Goal: Task Accomplishment & Management: Use online tool/utility

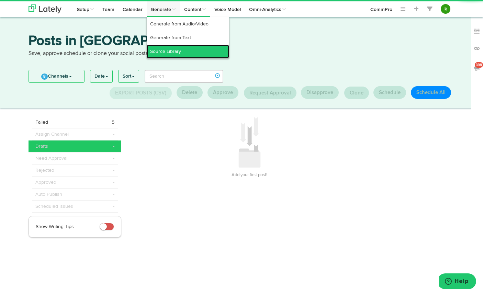
click at [162, 48] on link "Source Library" at bounding box center [188, 52] width 82 height 14
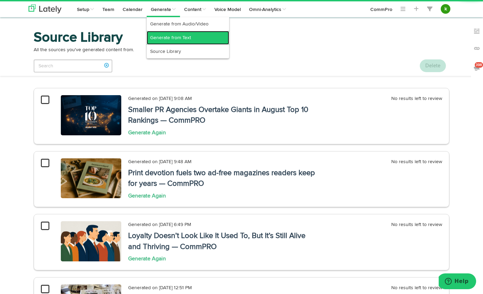
click at [166, 38] on link "Generate from Text" at bounding box center [188, 38] width 82 height 14
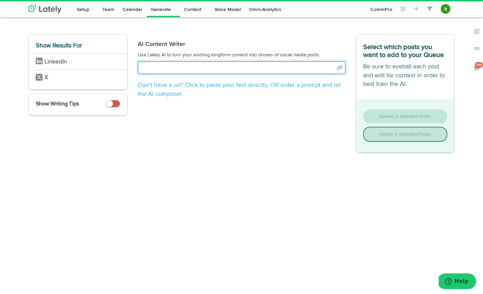
click at [190, 71] on input "text" at bounding box center [242, 67] width 208 height 13
select select "natural"
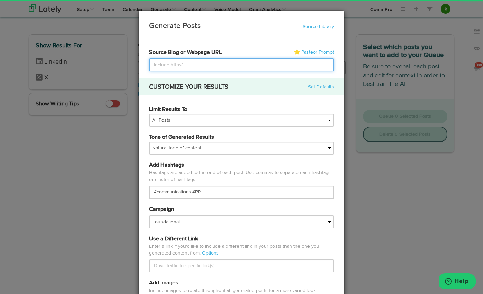
paste input "[URL][DOMAIN_NAME]"
type input "[URL][DOMAIN_NAME]"
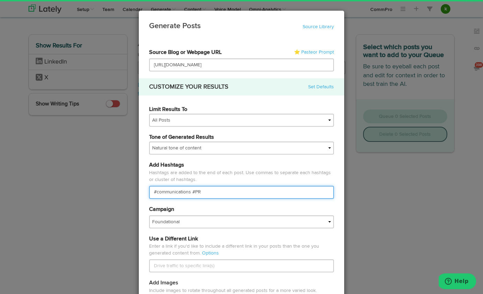
click at [175, 193] on input "#communications #PR" at bounding box center [241, 192] width 185 height 13
type input "#CommPRO #PR"
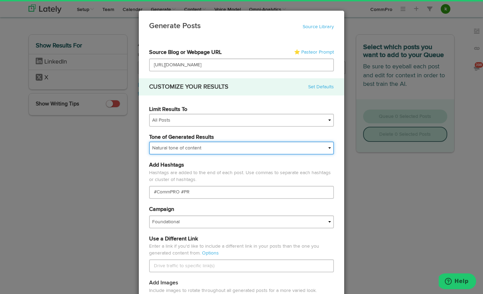
click at [188, 150] on select "My tone Official and professional Relaxed and conversational Light and humorous…" at bounding box center [241, 148] width 185 height 13
select select "professional"
click at [149, 142] on select "My tone Official and professional Relaxed and conversational Light and humorous…" at bounding box center [241, 148] width 185 height 13
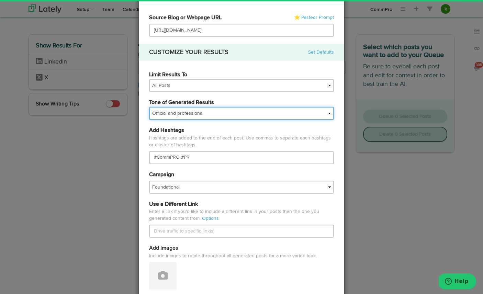
scroll to position [35, 0]
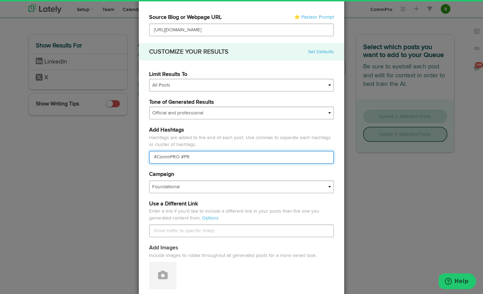
click at [215, 158] on input "#CommPRO #PR" at bounding box center [241, 157] width 185 height 13
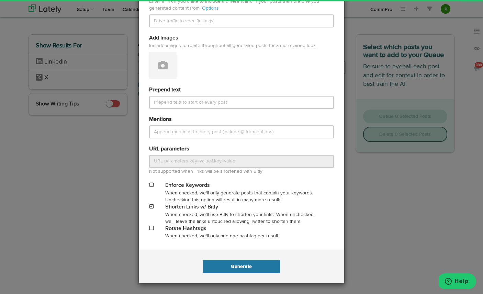
type input "#CommPRO #PR #Reports"
click at [223, 271] on button "Generate" at bounding box center [241, 266] width 77 height 13
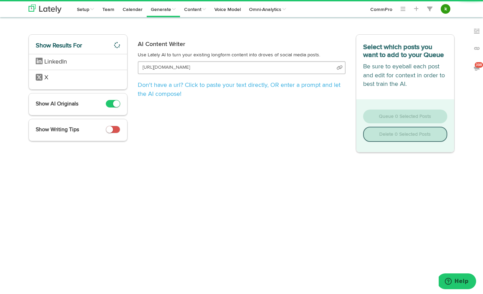
scroll to position [0, 46]
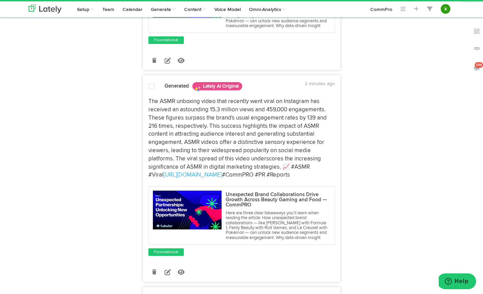
scroll to position [247, 0]
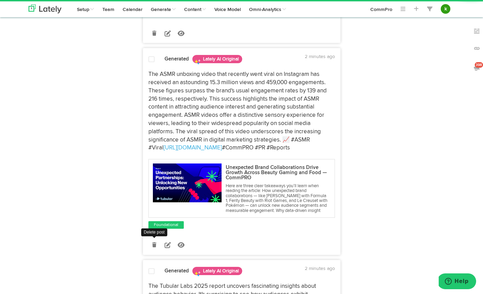
click at [153, 247] on icon at bounding box center [154, 245] width 4 height 5
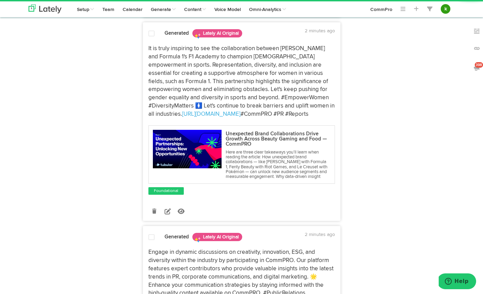
scroll to position [917, 0]
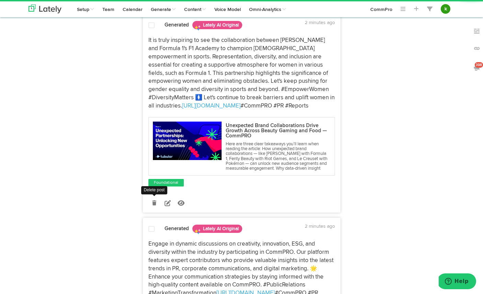
click at [157, 209] on link at bounding box center [154, 203] width 12 height 12
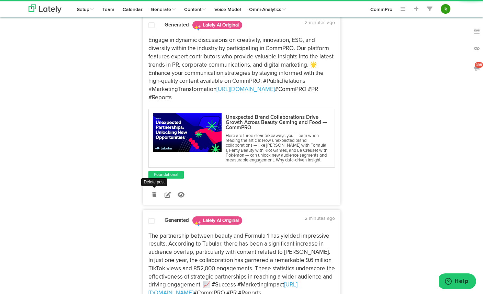
click at [156, 201] on link at bounding box center [154, 195] width 12 height 12
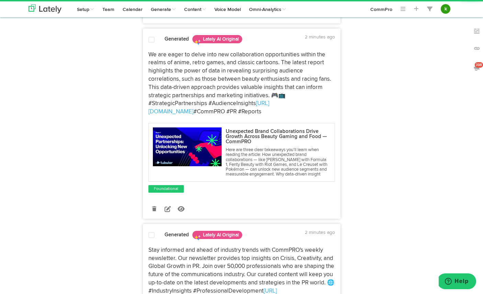
scroll to position [1098, 0]
click at [154, 211] on icon at bounding box center [154, 208] width 4 height 5
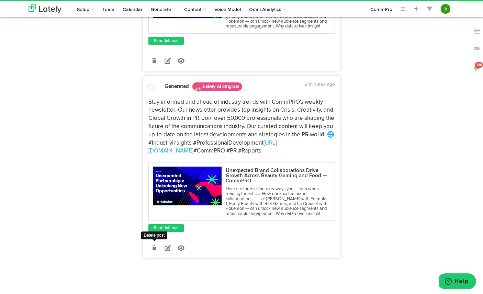
click at [155, 246] on icon at bounding box center [154, 248] width 4 height 5
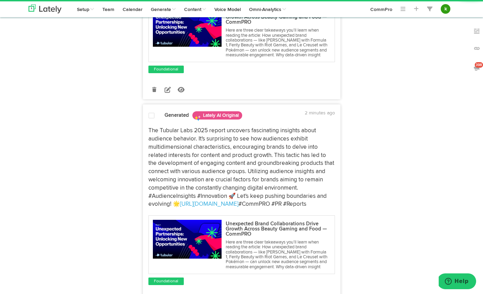
scroll to position [0, 0]
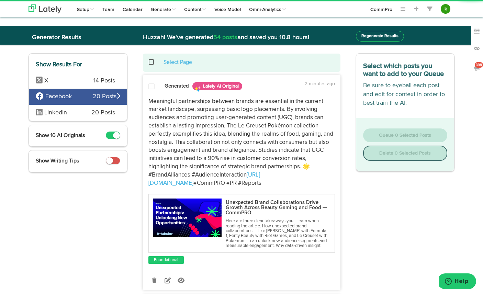
click at [151, 63] on span at bounding box center [155, 62] width 14 height 0
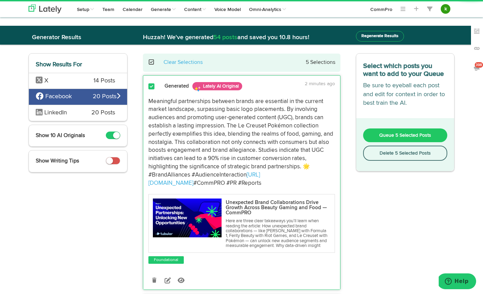
click at [399, 135] on span "Queue 5 Selected Posts" at bounding box center [405, 135] width 52 height 5
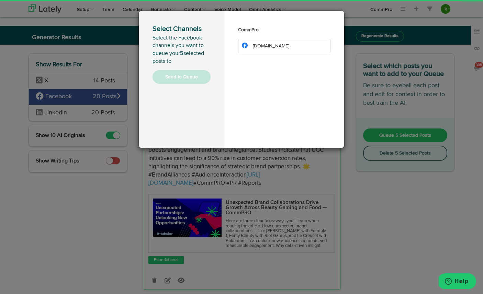
click at [283, 50] on li "[DOMAIN_NAME]" at bounding box center [284, 46] width 92 height 14
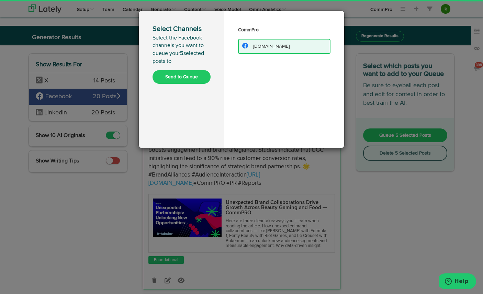
click at [180, 79] on button "Send to Queue" at bounding box center [182, 77] width 58 height 14
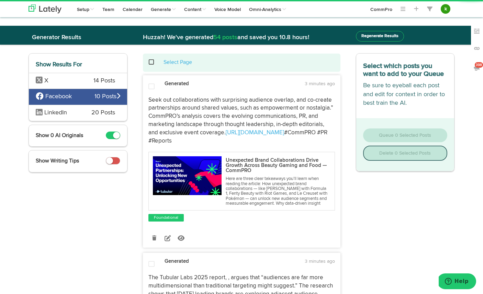
click at [151, 62] on span at bounding box center [155, 62] width 14 height 0
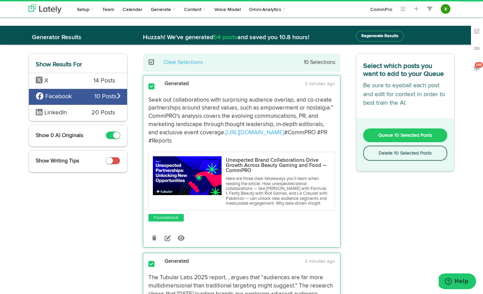
click at [402, 136] on span "Queue 10 Selected Posts" at bounding box center [405, 135] width 54 height 5
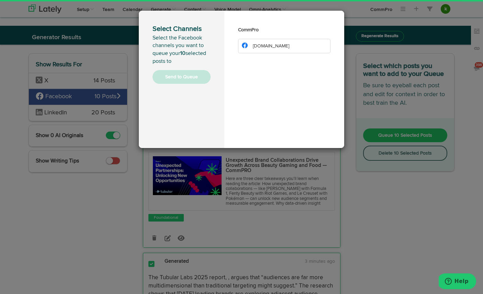
click at [284, 50] on li "[DOMAIN_NAME]" at bounding box center [284, 46] width 92 height 14
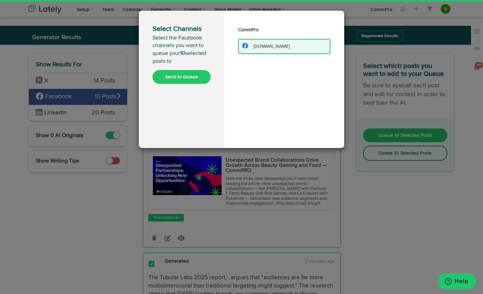
click at [197, 71] on button "Send to Queue" at bounding box center [182, 77] width 58 height 14
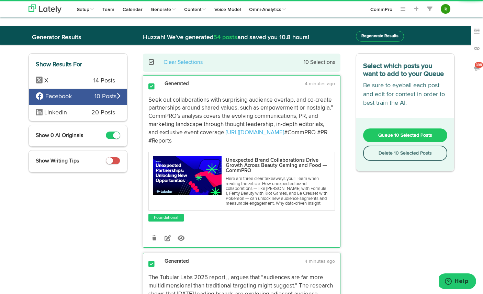
click at [93, 80] on span "14 Posts" at bounding box center [104, 81] width 22 height 9
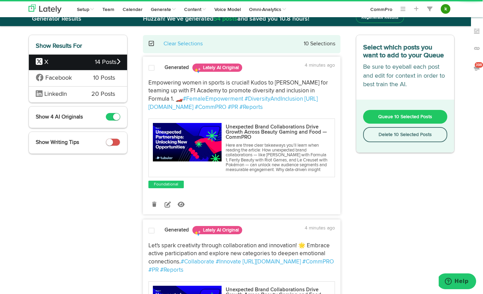
scroll to position [22, 0]
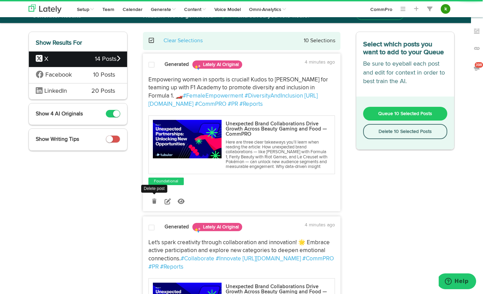
click at [153, 202] on link at bounding box center [154, 201] width 12 height 12
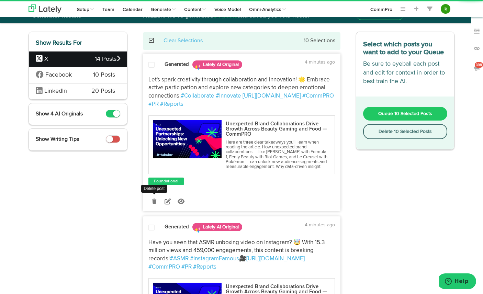
click at [153, 204] on icon at bounding box center [154, 201] width 4 height 5
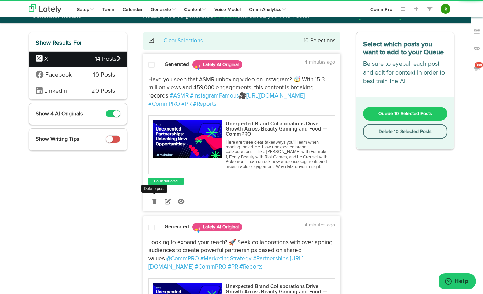
click at [153, 204] on icon at bounding box center [154, 201] width 4 height 5
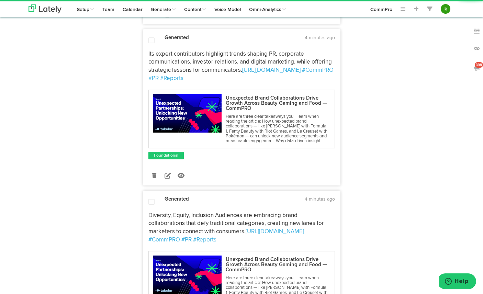
scroll to position [211, 0]
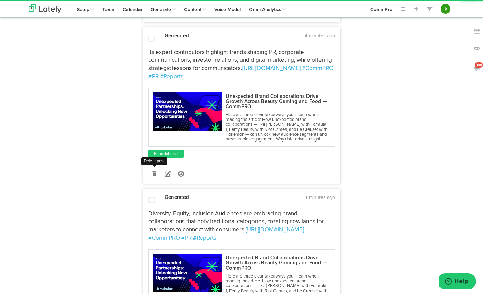
click at [156, 176] on icon at bounding box center [154, 173] width 4 height 5
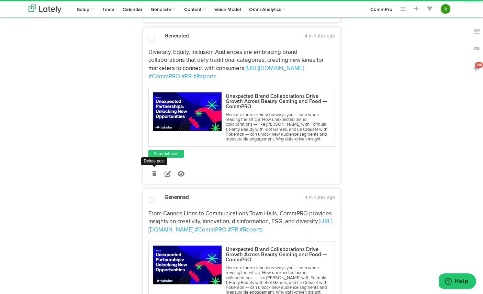
click at [154, 176] on icon at bounding box center [154, 173] width 4 height 5
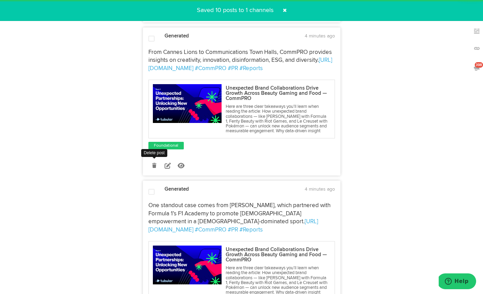
click at [155, 168] on icon at bounding box center [154, 165] width 4 height 5
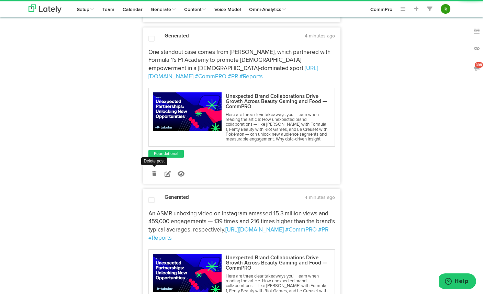
click at [155, 176] on icon at bounding box center [154, 173] width 4 height 5
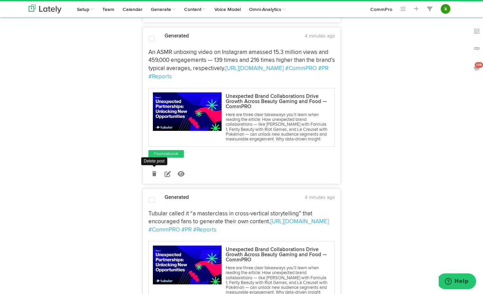
click at [154, 176] on icon at bounding box center [154, 173] width 4 height 5
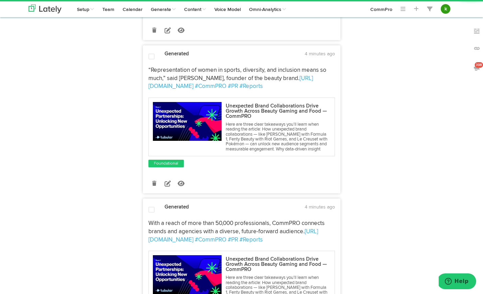
scroll to position [346, 0]
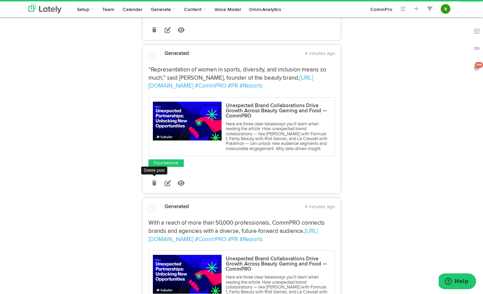
click at [152, 186] on icon at bounding box center [154, 183] width 4 height 5
click at [155, 186] on icon at bounding box center [154, 183] width 4 height 5
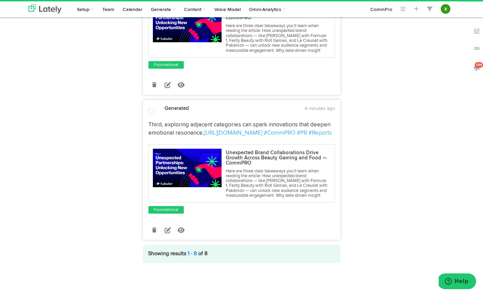
scroll to position [465, 0]
click at [153, 233] on link at bounding box center [154, 230] width 12 height 12
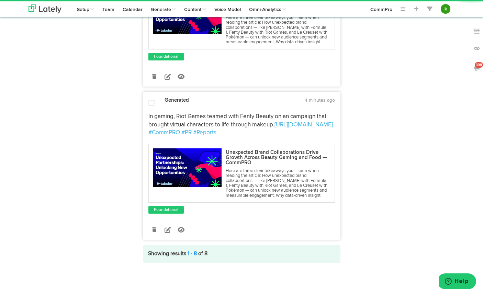
scroll to position [0, 0]
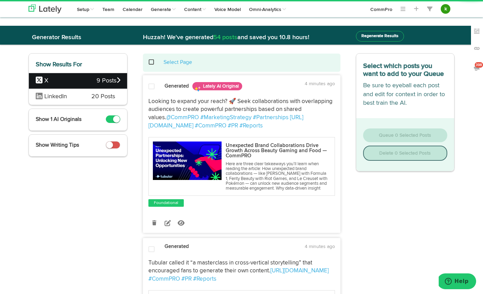
click at [153, 62] on span at bounding box center [155, 62] width 14 height 0
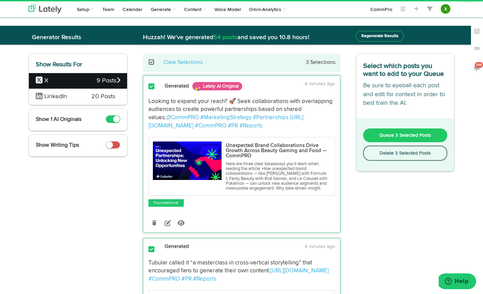
click at [406, 134] on span "Queue 3 Selected Posts" at bounding box center [405, 135] width 52 height 5
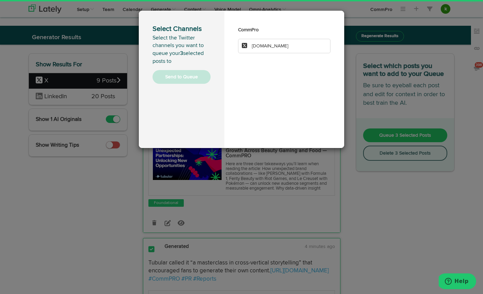
click at [288, 48] on li "[DOMAIN_NAME]" at bounding box center [284, 46] width 92 height 14
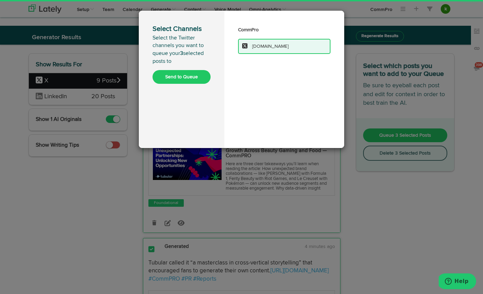
click at [184, 77] on button "Send to Queue" at bounding box center [182, 77] width 58 height 14
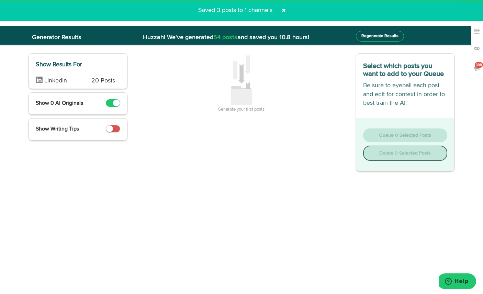
click at [109, 82] on span "20 Posts" at bounding box center [103, 81] width 24 height 9
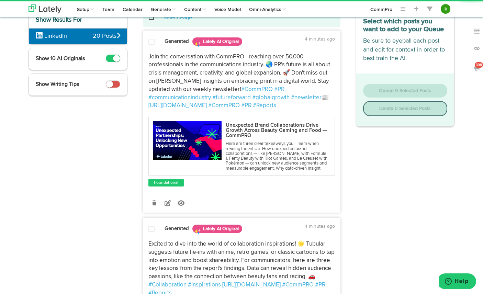
scroll to position [45, 0]
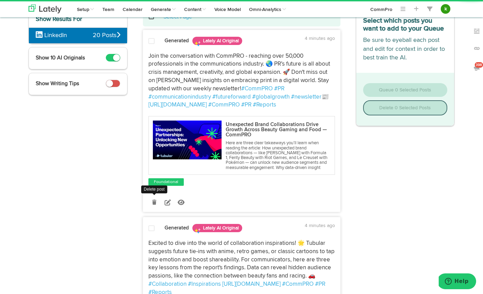
click at [154, 205] on icon at bounding box center [154, 202] width 4 height 5
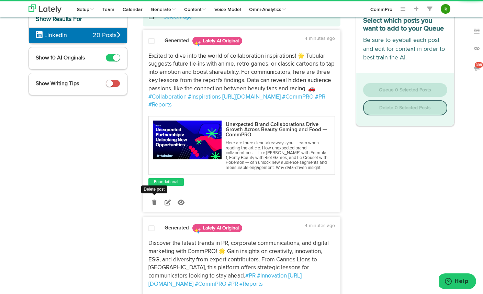
click at [154, 205] on icon at bounding box center [154, 202] width 4 height 5
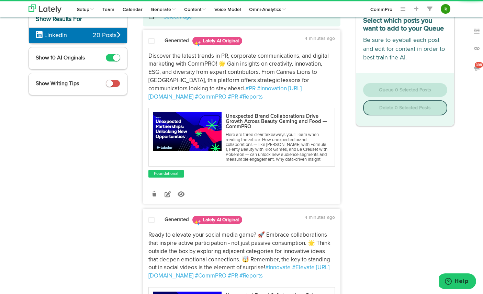
click at [154, 203] on div "Post Now Post Now" at bounding box center [241, 193] width 197 height 19
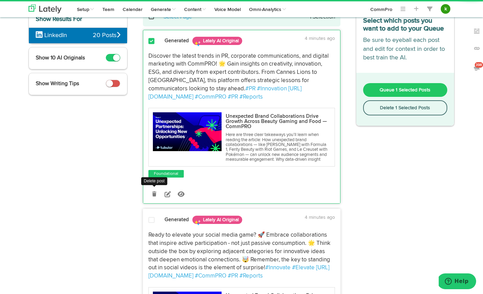
click at [154, 197] on icon at bounding box center [154, 194] width 4 height 5
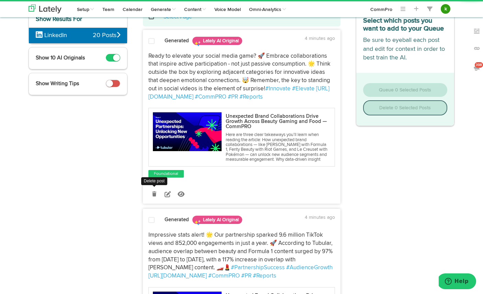
click at [154, 197] on icon at bounding box center [154, 194] width 4 height 5
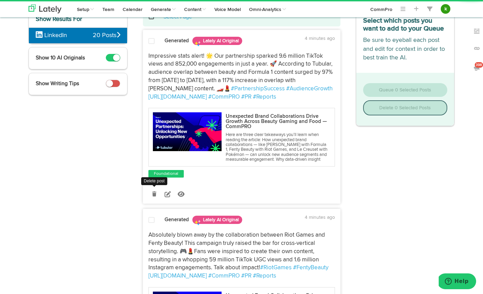
click at [154, 197] on icon at bounding box center [154, 194] width 4 height 5
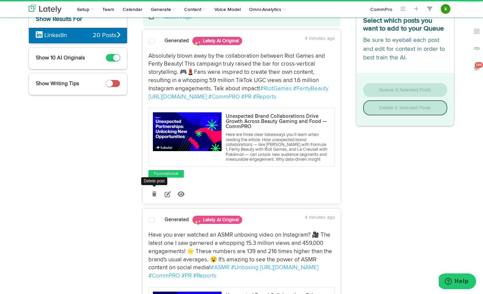
click at [154, 197] on icon at bounding box center [154, 194] width 4 height 5
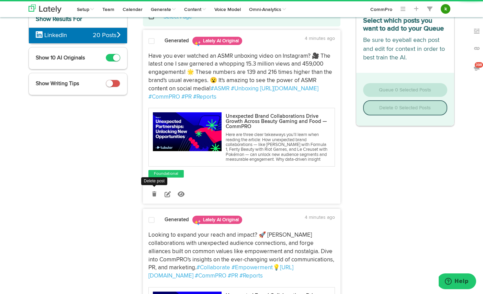
click at [155, 197] on icon at bounding box center [154, 194] width 4 height 5
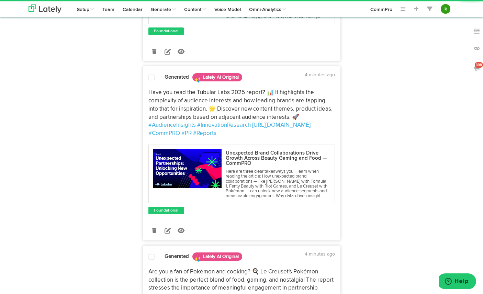
scroll to position [188, 0]
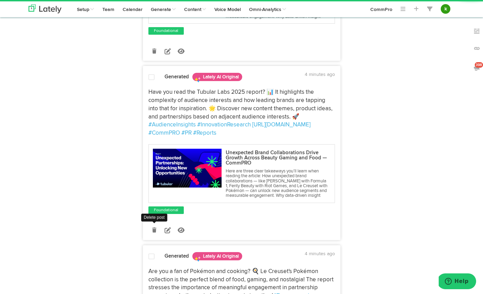
click at [156, 233] on icon at bounding box center [154, 230] width 4 height 5
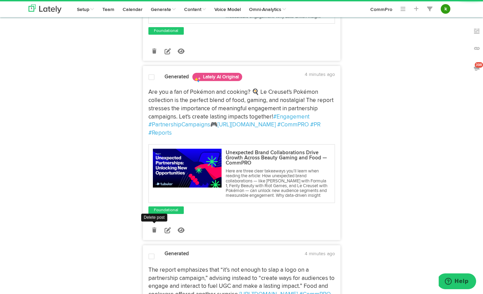
click at [154, 233] on icon at bounding box center [154, 230] width 4 height 5
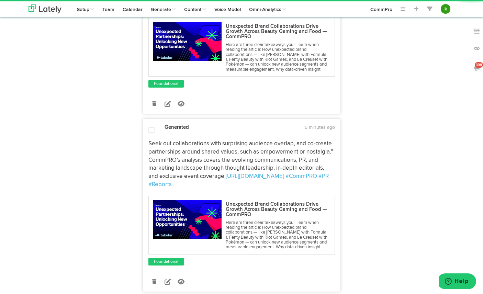
scroll to position [308, 0]
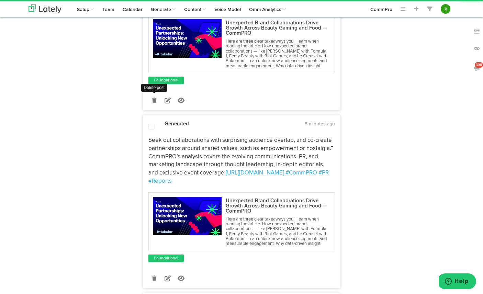
click at [156, 103] on icon at bounding box center [154, 100] width 4 height 5
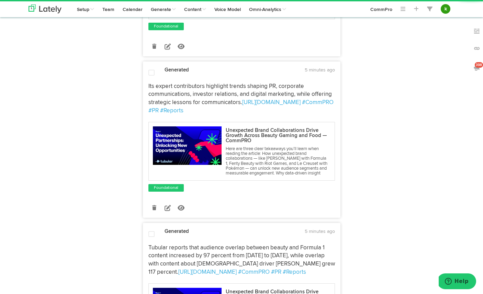
scroll to position [542, 0]
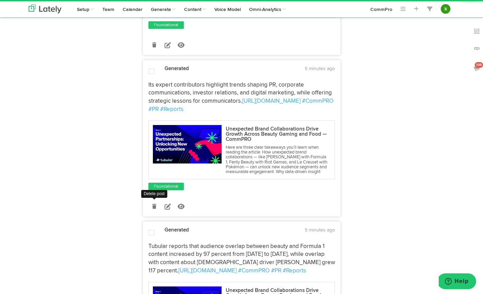
click at [157, 213] on link at bounding box center [154, 207] width 12 height 12
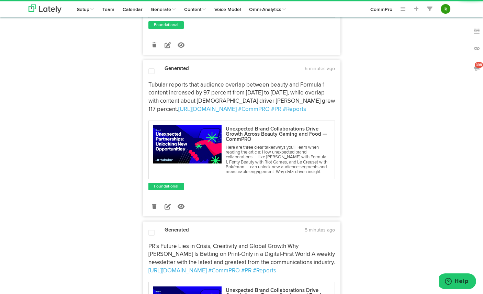
scroll to position [583, 0]
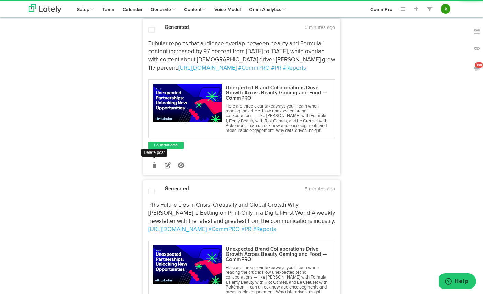
click at [153, 168] on icon at bounding box center [154, 165] width 4 height 5
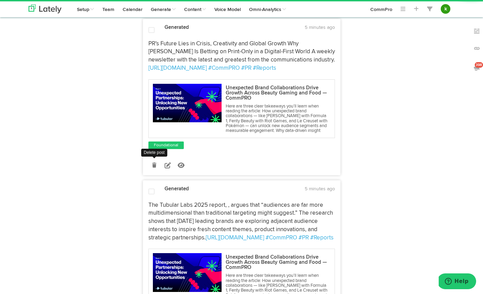
click at [154, 168] on icon at bounding box center [154, 165] width 4 height 5
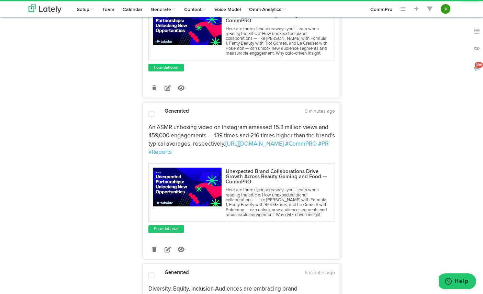
scroll to position [675, 0]
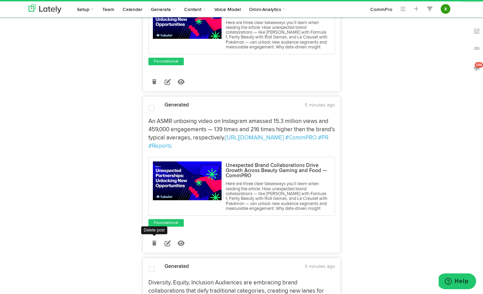
click at [154, 246] on icon at bounding box center [154, 243] width 4 height 5
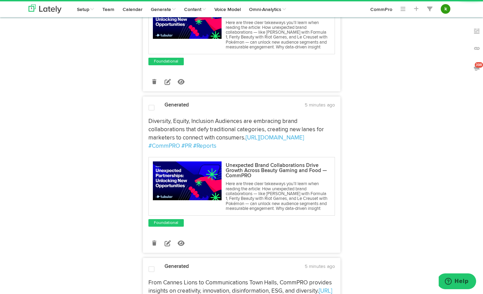
scroll to position [720, 0]
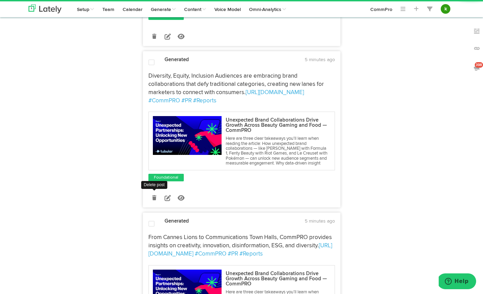
click at [154, 200] on icon at bounding box center [154, 197] width 4 height 5
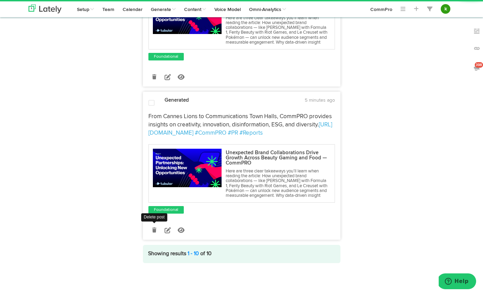
click at [153, 229] on icon at bounding box center [154, 230] width 4 height 5
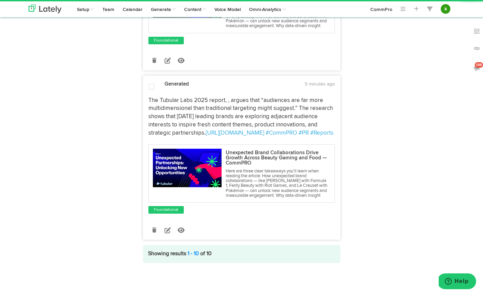
scroll to position [0, 0]
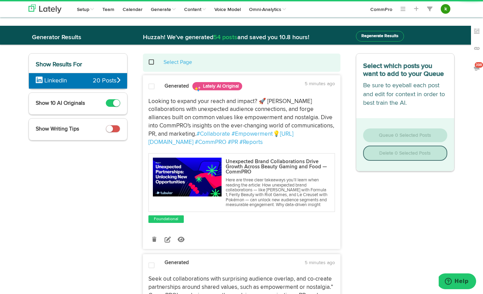
click at [152, 62] on span at bounding box center [155, 62] width 14 height 0
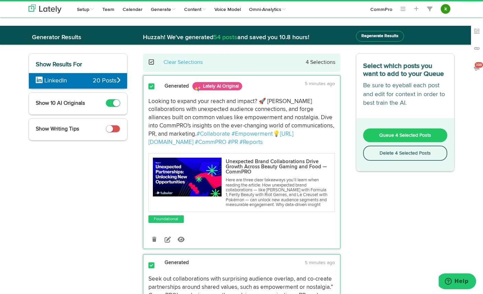
click at [414, 137] on span "Queue 4 Selected Posts" at bounding box center [405, 135] width 52 height 5
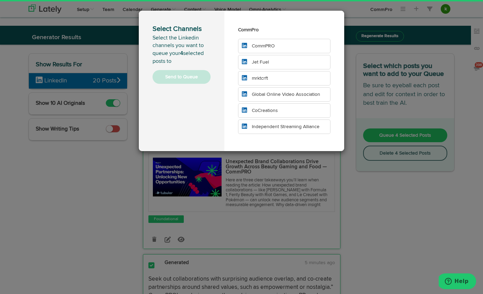
click at [280, 45] on li "CommPRO" at bounding box center [284, 46] width 92 height 14
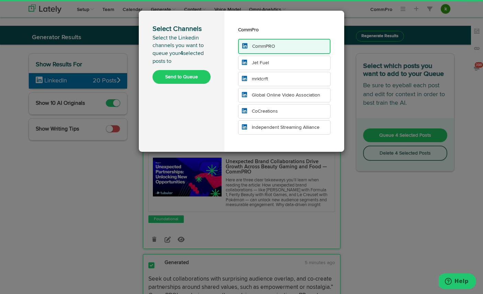
click at [278, 65] on li "Jet Fuel" at bounding box center [284, 63] width 92 height 14
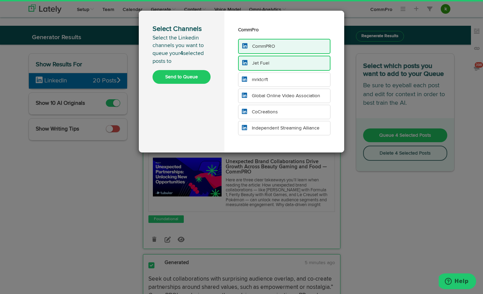
click at [277, 78] on li "mrktcrft" at bounding box center [284, 79] width 92 height 14
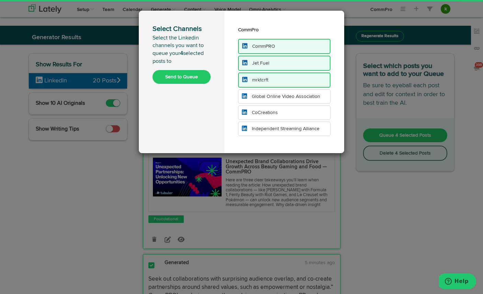
click at [277, 113] on span "CoCreations" at bounding box center [265, 112] width 26 height 5
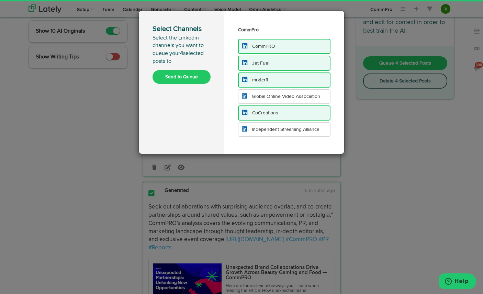
scroll to position [73, 0]
click at [280, 113] on li "CoCreations" at bounding box center [284, 112] width 92 height 15
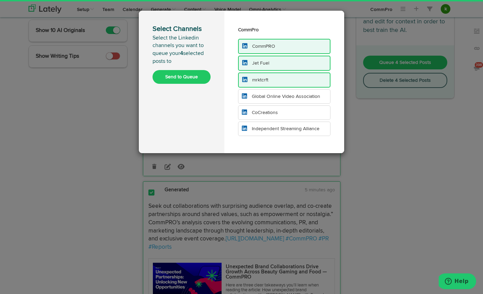
click at [274, 126] on span "Independent Streaming Alliance" at bounding box center [286, 128] width 68 height 5
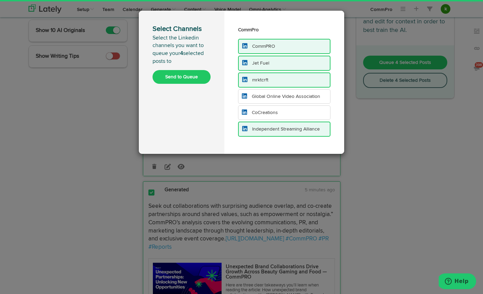
click at [276, 93] on li "Global Online Video Association" at bounding box center [284, 96] width 92 height 14
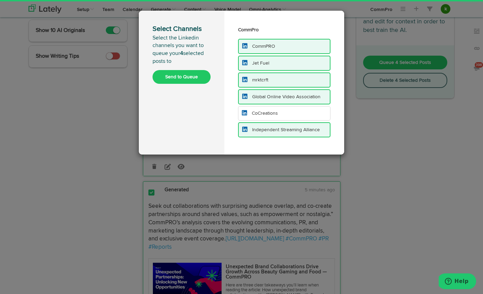
click at [189, 77] on button "Send to Queue" at bounding box center [182, 77] width 58 height 14
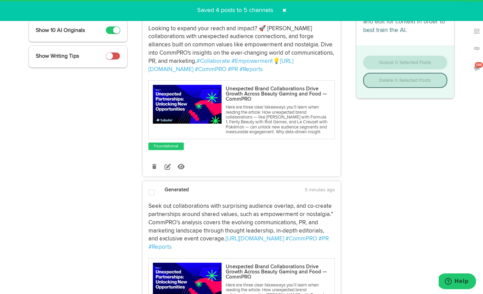
scroll to position [0, 0]
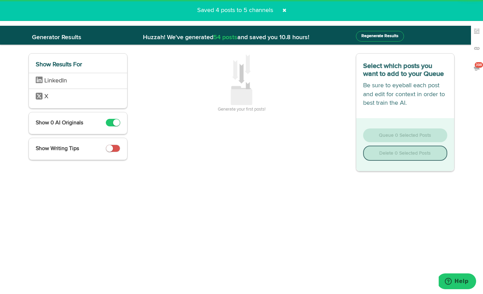
click at [284, 11] on span at bounding box center [284, 10] width 11 height 11
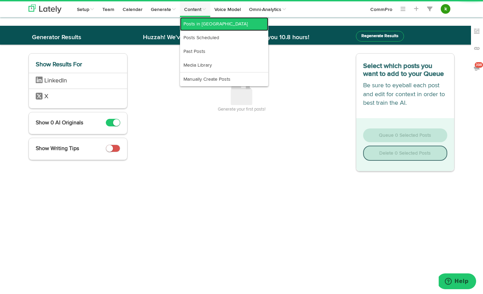
click at [198, 29] on link "Posts in [GEOGRAPHIC_DATA]" at bounding box center [224, 24] width 88 height 14
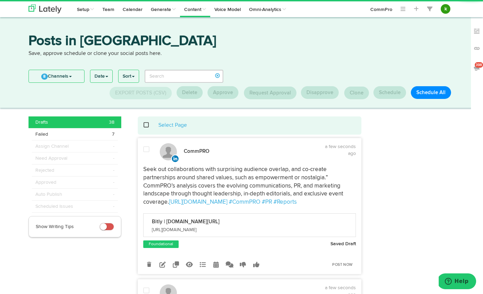
click at [145, 125] on span at bounding box center [150, 125] width 14 height 0
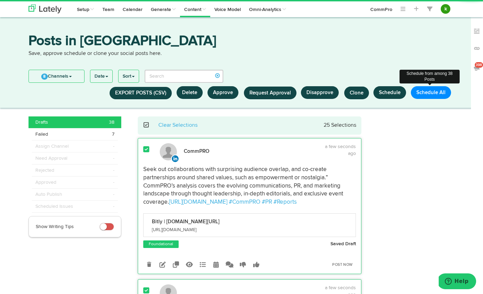
click at [430, 92] on button "Schedule All" at bounding box center [431, 92] width 40 height 13
select select "11"
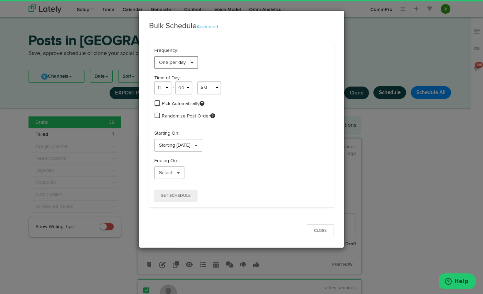
click at [173, 64] on span "One per day" at bounding box center [172, 62] width 27 height 5
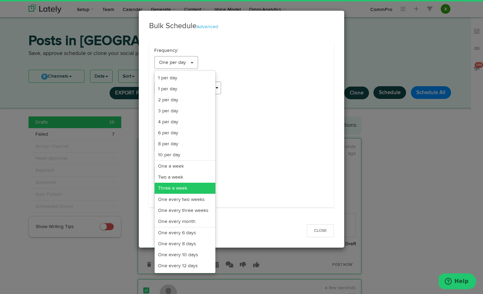
click at [188, 189] on link "Three a week" at bounding box center [185, 188] width 61 height 11
select select "11"
select select "3"
select select "PM"
select select "7"
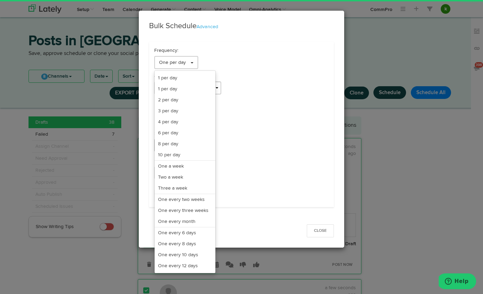
select select "PM"
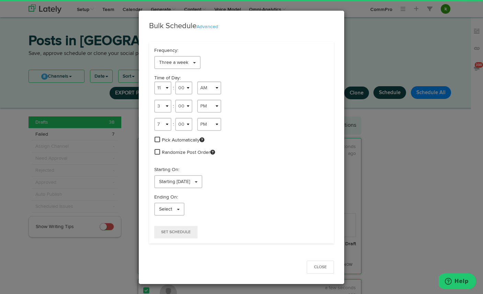
click at [157, 138] on span at bounding box center [157, 139] width 5 height 6
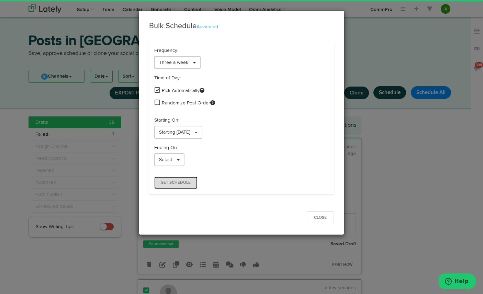
click at [181, 184] on span "Set Schedule" at bounding box center [176, 183] width 30 height 4
